Goal: Task Accomplishment & Management: Manage account settings

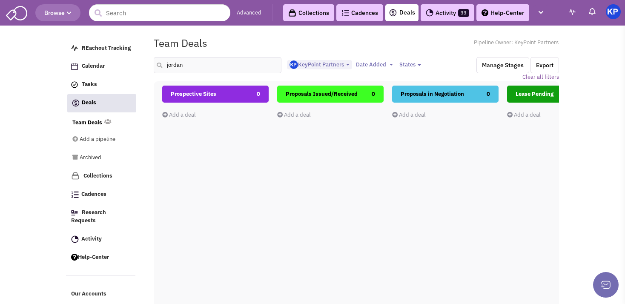
select select "1900"
select select
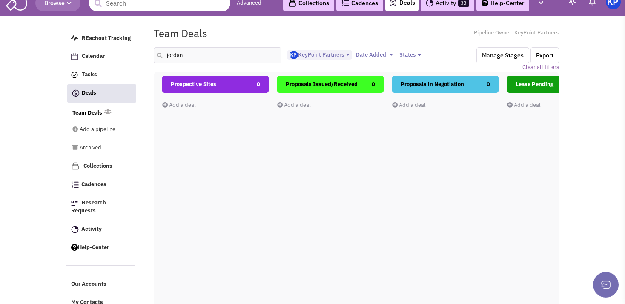
scroll to position [0, 552]
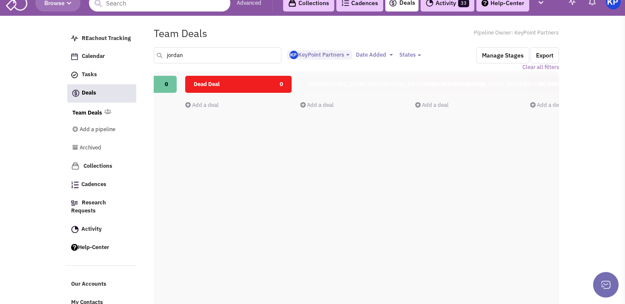
click at [202, 57] on input "jordan" at bounding box center [218, 55] width 128 height 16
type input "j"
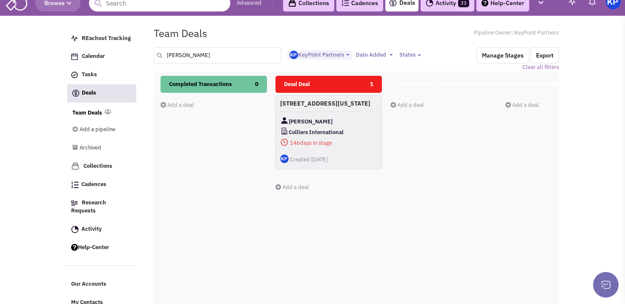
scroll to position [0, 461]
click at [358, 106] on h4 "[STREET_ADDRESS][US_STATE]" at bounding box center [328, 103] width 97 height 8
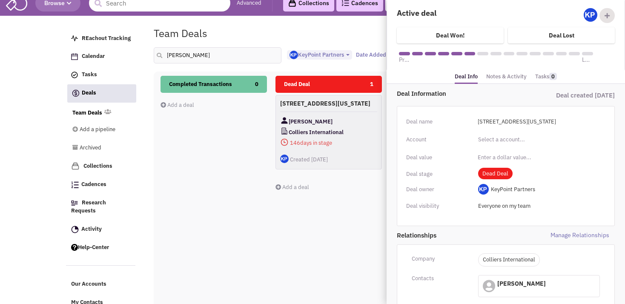
click at [505, 75] on link "Notes & Activity" at bounding box center [506, 77] width 40 height 12
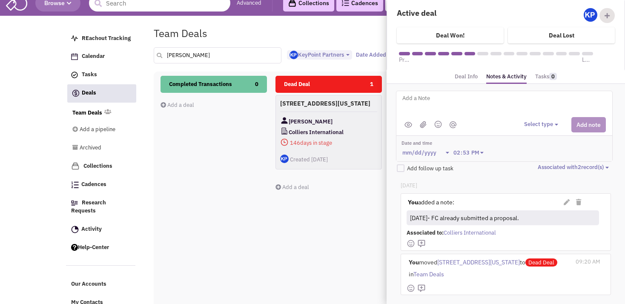
drag, startPoint x: 193, startPoint y: 57, endPoint x: 162, endPoint y: 50, distance: 32.4
click at [162, 50] on input "[PERSON_NAME]" at bounding box center [218, 55] width 128 height 16
type input "[GEOGRAPHIC_DATA]"
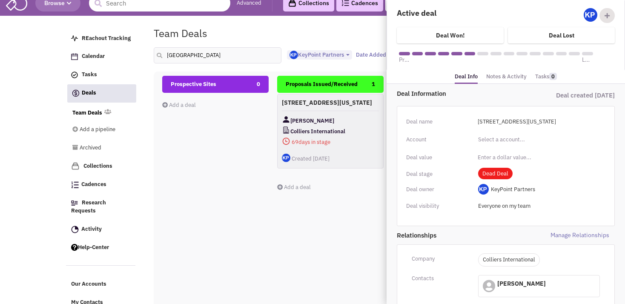
click at [348, 106] on h4 "[STREET_ADDRESS][US_STATE]" at bounding box center [330, 103] width 97 height 8
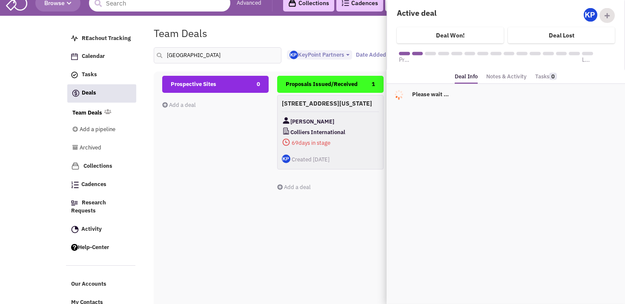
click at [494, 84] on div "Please wait ..." at bounding box center [505, 97] width 238 height 26
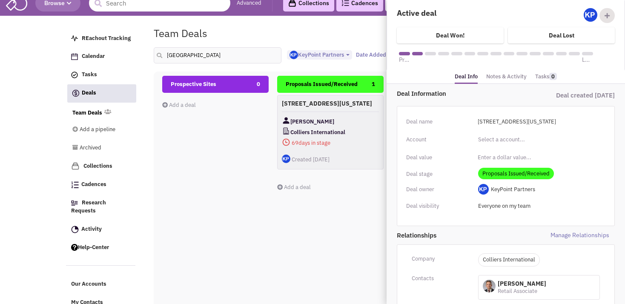
click at [495, 79] on link "Notes & Activity" at bounding box center [506, 77] width 40 height 12
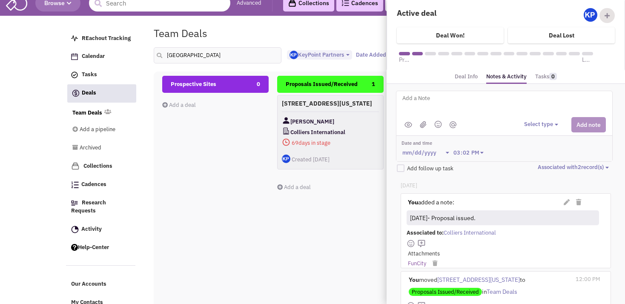
click at [408, 100] on textarea at bounding box center [506, 104] width 211 height 23
drag, startPoint x: 463, startPoint y: 98, endPoint x: 526, endPoint y: 101, distance: 63.9
click at [526, 101] on textarea "[DATE]- Per Broker; LL is considering a more agr" at bounding box center [506, 104] width 211 height 23
click at [544, 99] on textarea "[DATE]- Per Broker; LL received a more aggressive offer" at bounding box center [506, 104] width 211 height 23
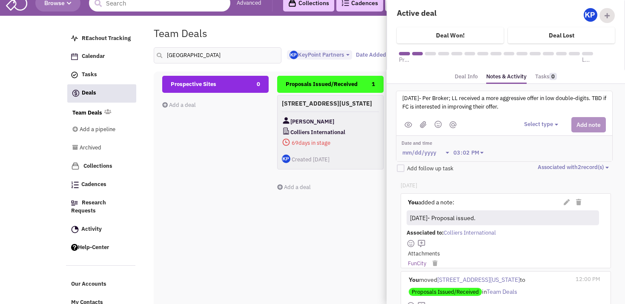
type textarea "[DATE]- Per Broker; LL received a more aggressive offer in low double-digits. T…"
click at [532, 123] on button "Select type" at bounding box center [542, 124] width 37 height 8
click at [534, 164] on div "Log a note" at bounding box center [536, 165] width 21 height 8
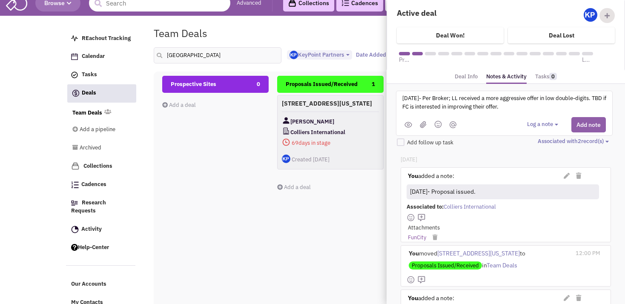
click at [578, 122] on button "Add note" at bounding box center [588, 124] width 34 height 15
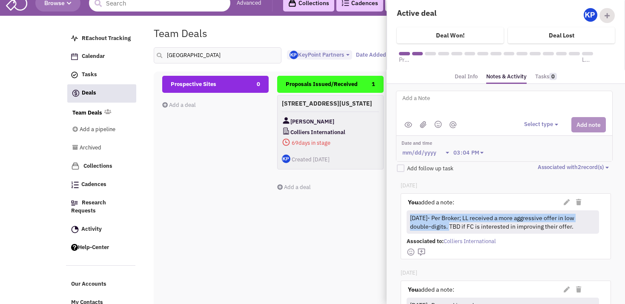
drag, startPoint x: 409, startPoint y: 216, endPoint x: 447, endPoint y: 226, distance: 38.7
click at [447, 226] on div "[DATE]- Per Broker; LL received a more aggressive offer in low double-digits. T…" at bounding box center [501, 222] width 187 height 21
copy div "[DATE]- Per Broker; LL received a more aggressive offer in low double-digits."
click at [209, 56] on input "[GEOGRAPHIC_DATA]" at bounding box center [218, 55] width 128 height 16
